Goal: Task Accomplishment & Management: Use online tool/utility

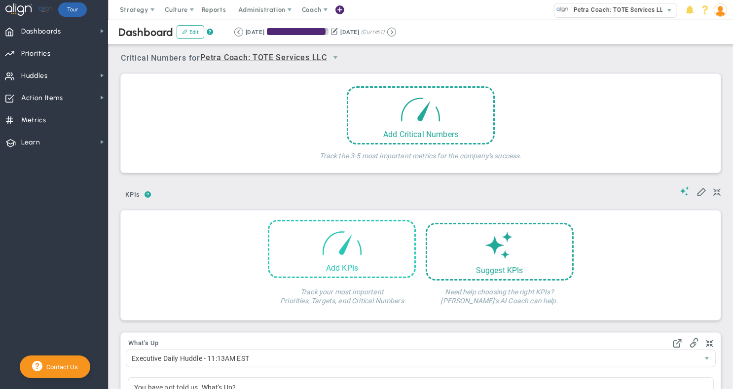
scroll to position [0, 0]
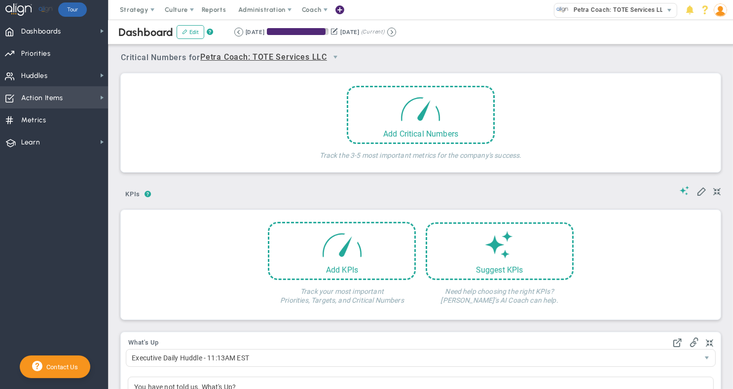
click at [68, 96] on span "Action Items Action Items" at bounding box center [54, 97] width 108 height 22
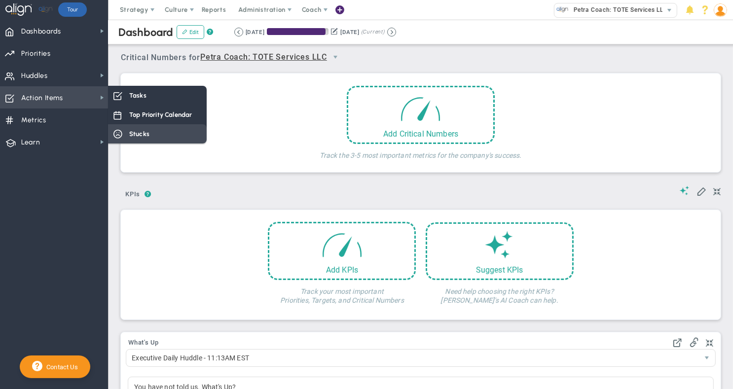
click at [140, 136] on span "Stucks" at bounding box center [139, 133] width 20 height 9
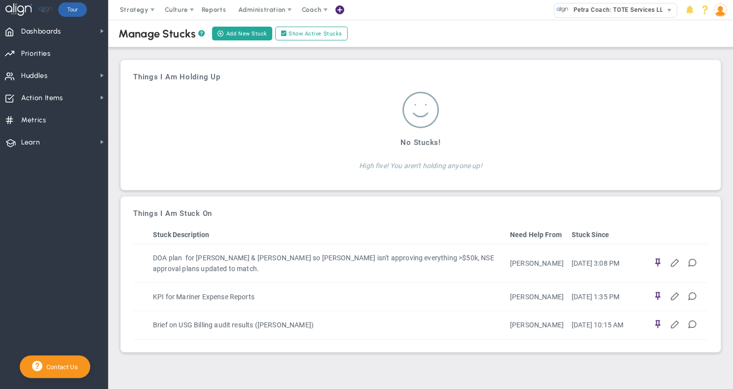
click at [716, 7] on img at bounding box center [720, 9] width 13 height 13
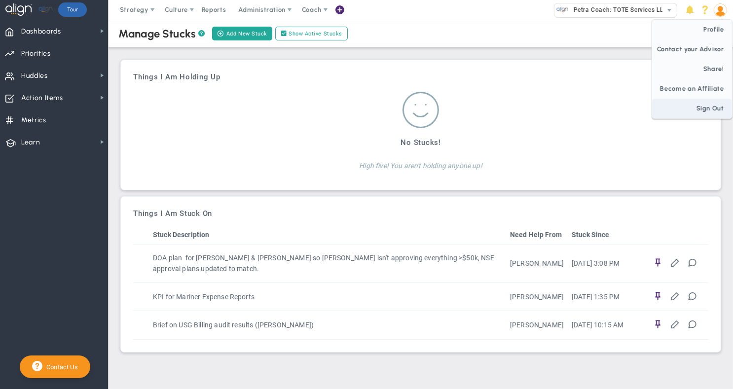
click at [721, 108] on span "Sign Out" at bounding box center [692, 109] width 80 height 20
